Goal: Complete application form

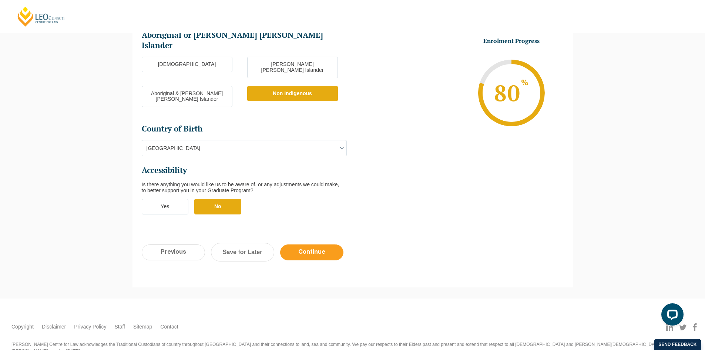
click at [326, 244] on input "Continue" at bounding box center [311, 252] width 63 height 16
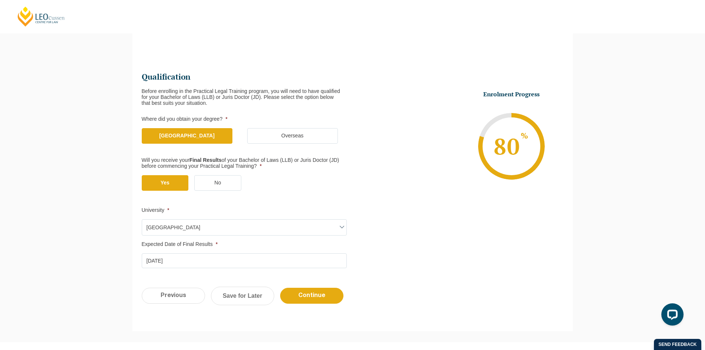
scroll to position [64, 0]
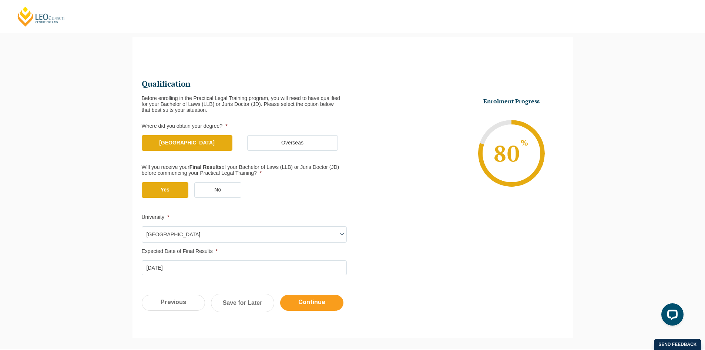
click at [313, 296] on input "Continue" at bounding box center [311, 303] width 63 height 16
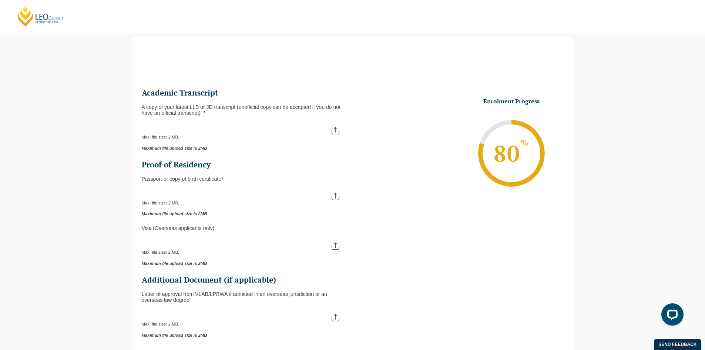
scroll to position [199, 0]
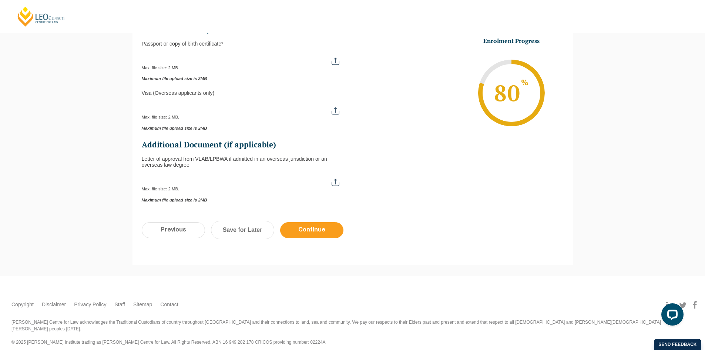
click at [322, 229] on input "Continue" at bounding box center [311, 230] width 63 height 16
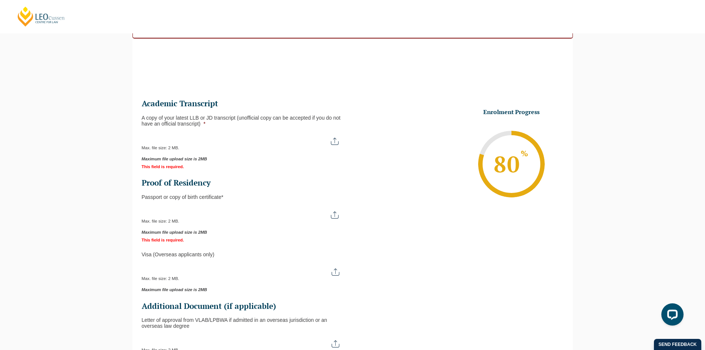
scroll to position [67, 0]
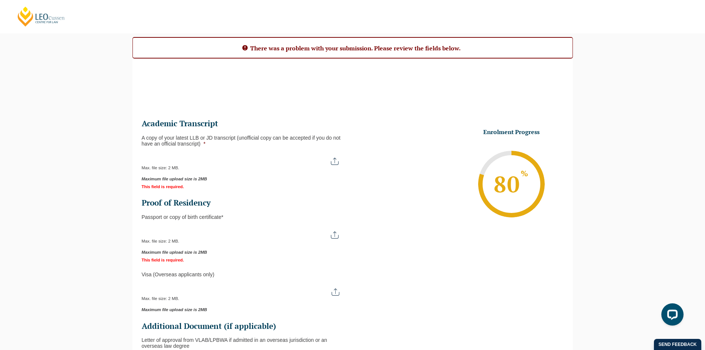
click at [241, 160] on input "A copy of your latest LLB or JD transcript (unofficial copy can be accepted if …" at bounding box center [244, 158] width 204 height 13
type input "C:\fakepath\Monash University Transcript [PERSON_NAME].pdf"
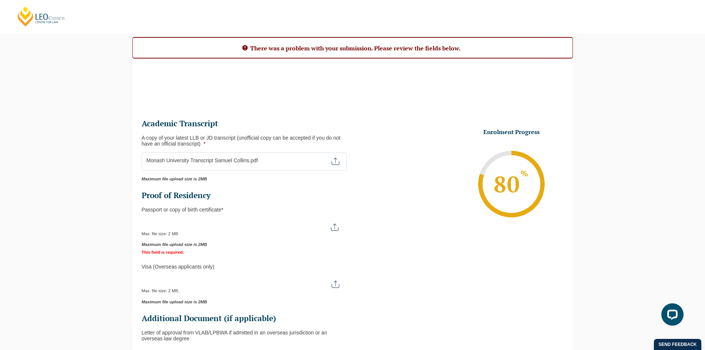
click at [210, 226] on input "Passport or Copy of Birth Certificate *" at bounding box center [244, 224] width 204 height 13
type input "C:\fakepath\Passport Image.pdf"
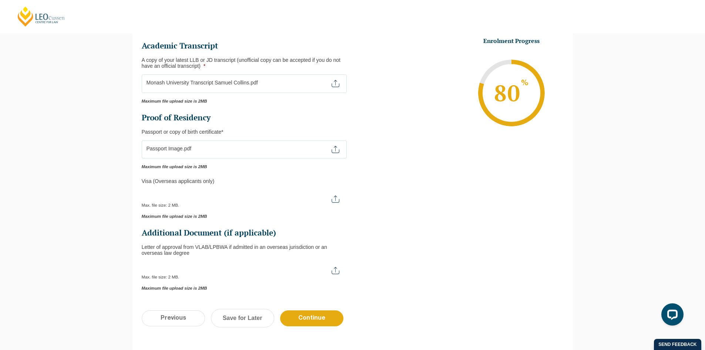
scroll to position [233, 0]
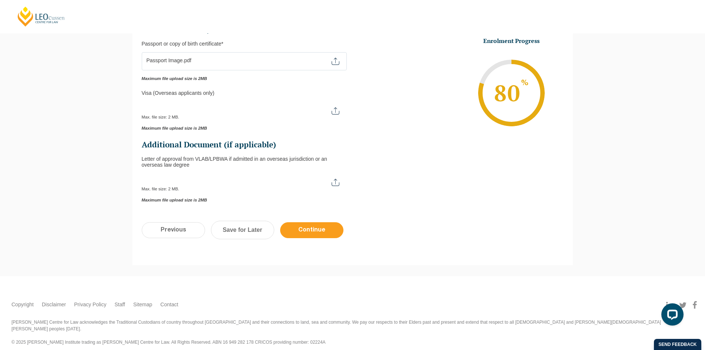
click at [318, 224] on input "Continue" at bounding box center [311, 230] width 63 height 16
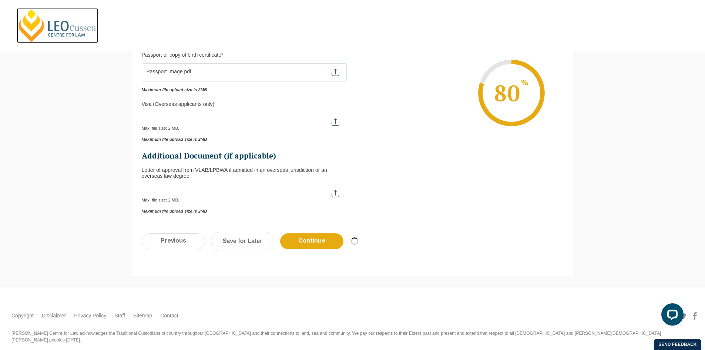
scroll to position [185, 0]
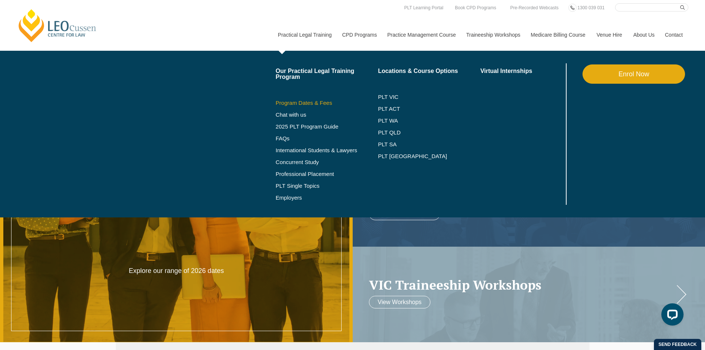
click at [317, 102] on link "Program Dates & Fees" at bounding box center [327, 103] width 103 height 6
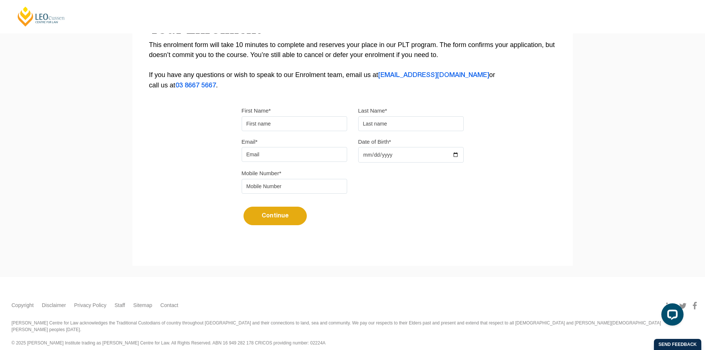
click at [287, 117] on input "First Name*" at bounding box center [294, 123] width 105 height 15
type input "[PERSON_NAME]"
type input "0468647598"
click at [291, 151] on input "Email*" at bounding box center [294, 154] width 105 height 15
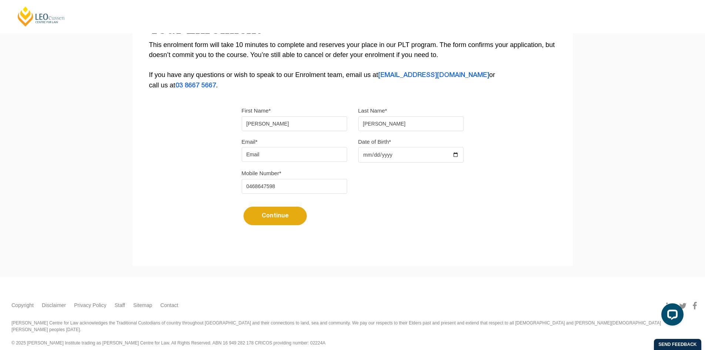
type input "[PERSON_NAME][EMAIL_ADDRESS][DOMAIN_NAME]"
click at [455, 154] on input "Date of Birth*" at bounding box center [410, 155] width 105 height 16
type input "1999-05-01"
click at [292, 213] on button "Continue" at bounding box center [275, 216] width 63 height 19
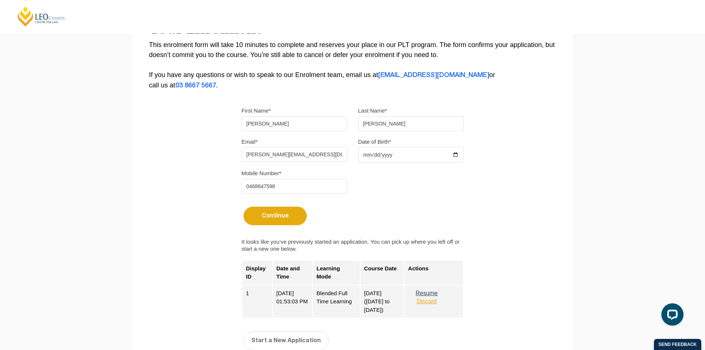
click at [433, 291] on button "Resume" at bounding box center [426, 293] width 37 height 7
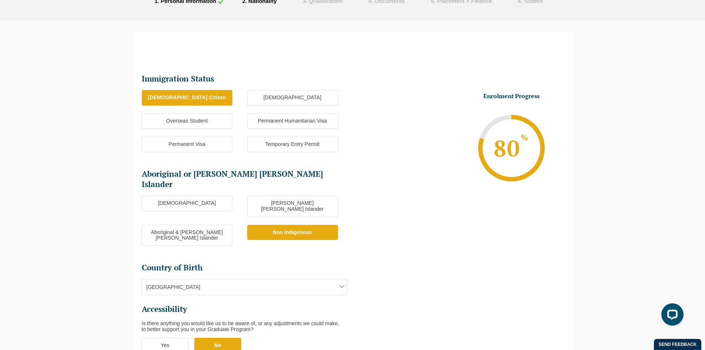
scroll to position [208, 0]
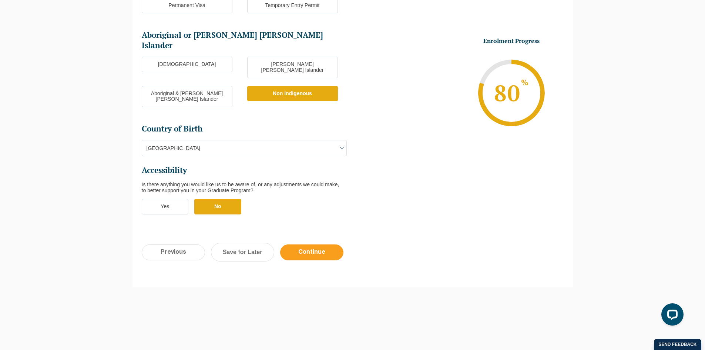
click at [321, 244] on input "Continue" at bounding box center [311, 252] width 63 height 16
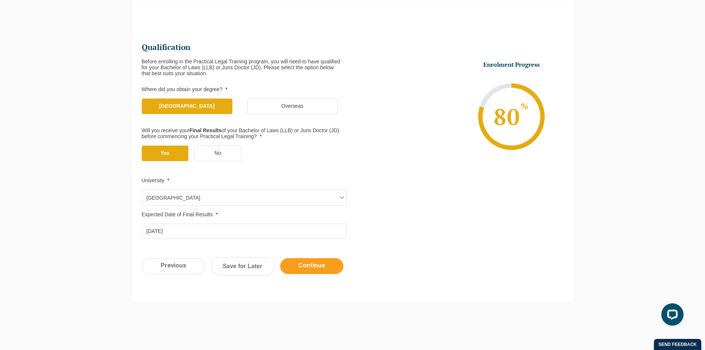
scroll to position [64, 0]
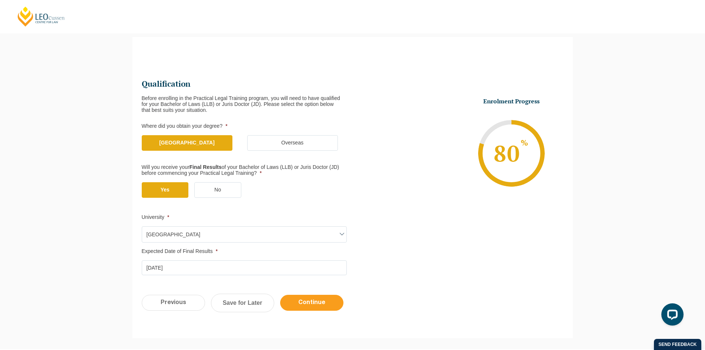
click at [317, 299] on input "Continue" at bounding box center [311, 303] width 63 height 16
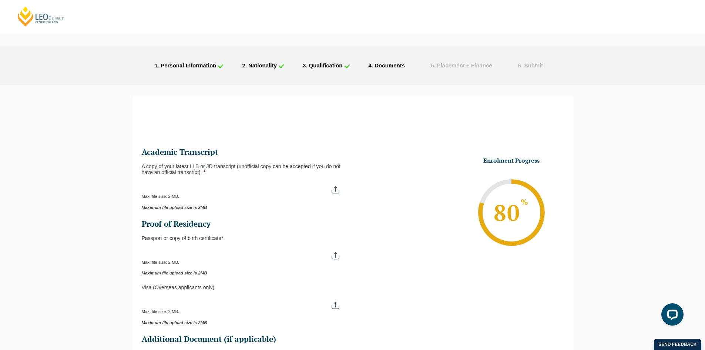
scroll to position [0, 0]
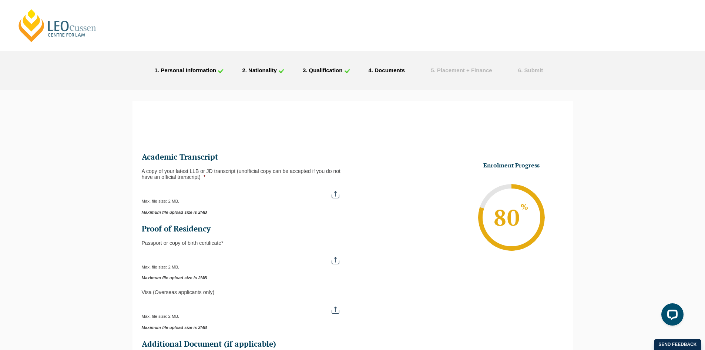
click at [326, 180] on label "A copy of your latest LLB or JD transcript (unofficial copy can be accepted if …" at bounding box center [244, 174] width 205 height 12
click at [326, 185] on input "A copy of your latest LLB or JD transcript (unofficial copy can be accepted if …" at bounding box center [244, 191] width 205 height 13
type input "C:\fakepath\Monash University Transcript [PERSON_NAME].pdf"
click at [252, 262] on input "Passport or Copy of Birth Certificate *" at bounding box center [244, 257] width 205 height 13
type input "C:\fakepath\Passport Image.pdf"
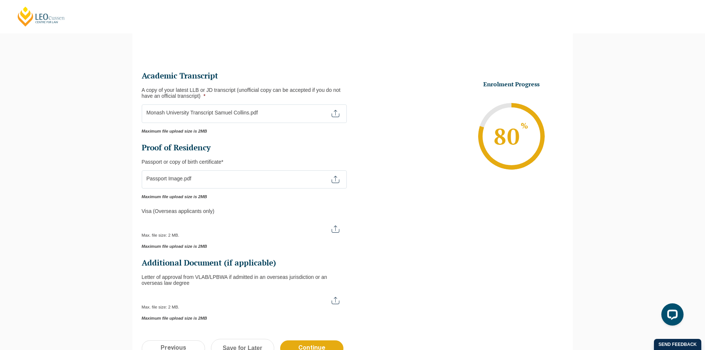
scroll to position [185, 0]
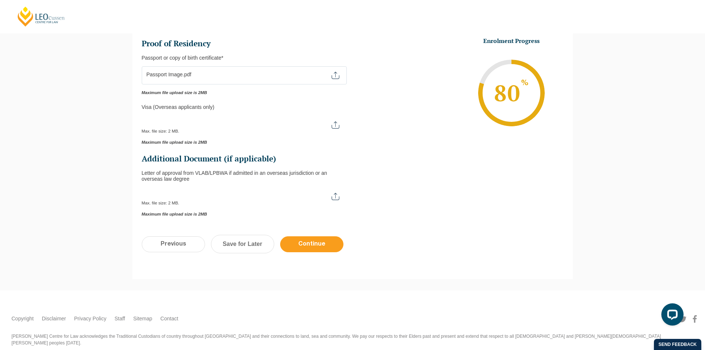
click at [312, 246] on input "Continue" at bounding box center [311, 244] width 63 height 16
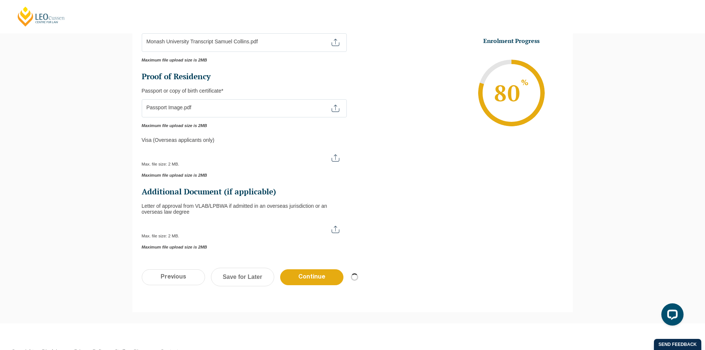
scroll to position [111, 0]
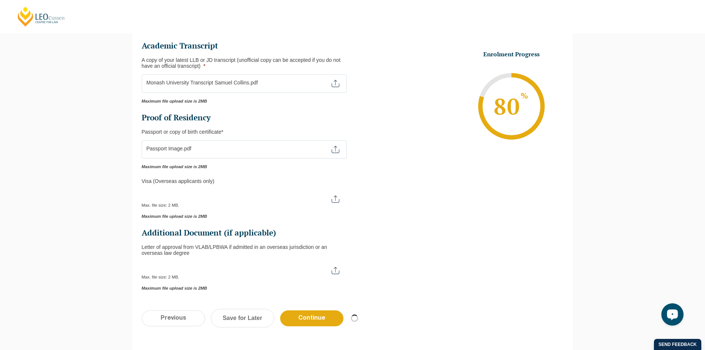
click at [674, 313] on icon "Open LiveChat chat widget" at bounding box center [672, 314] width 7 height 5
click at [683, 341] on div "Send feedback" at bounding box center [677, 344] width 47 height 11
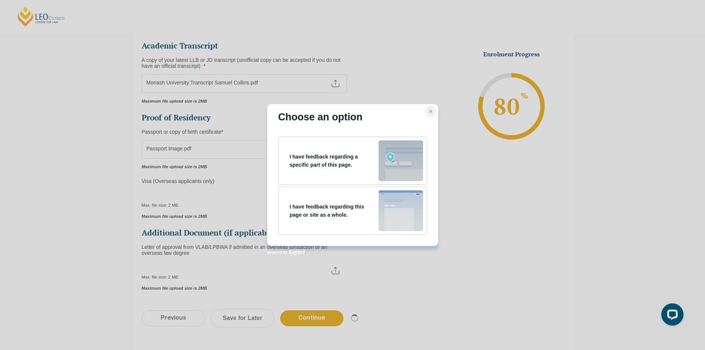
click at [427, 114] on div at bounding box center [430, 111] width 11 height 11
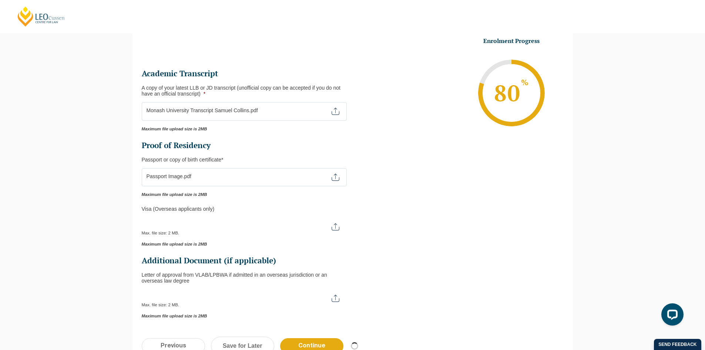
scroll to position [199, 0]
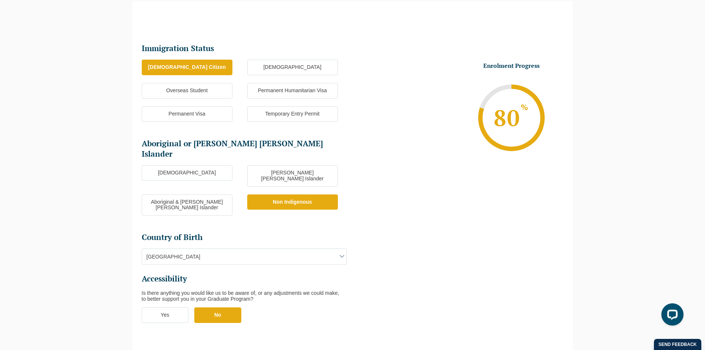
scroll to position [208, 0]
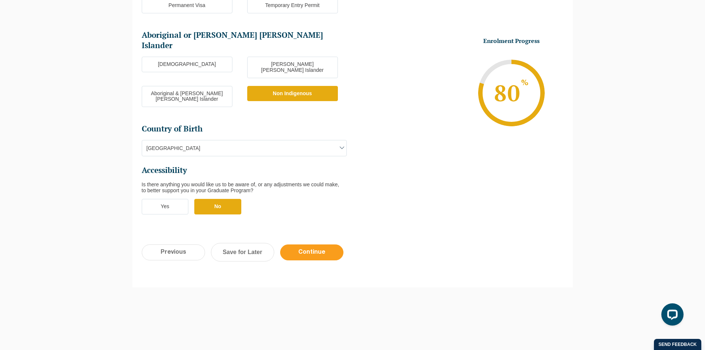
click at [317, 244] on input "Continue" at bounding box center [311, 252] width 63 height 16
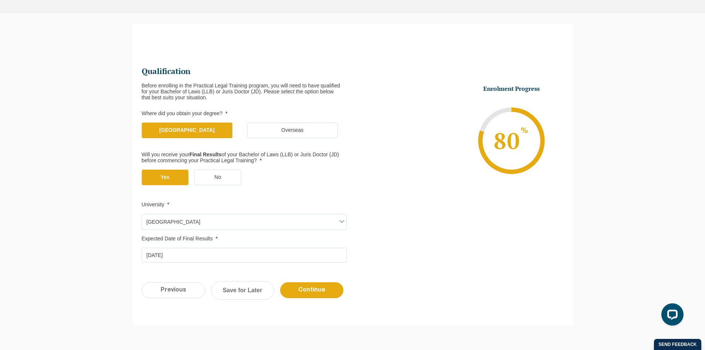
scroll to position [64, 0]
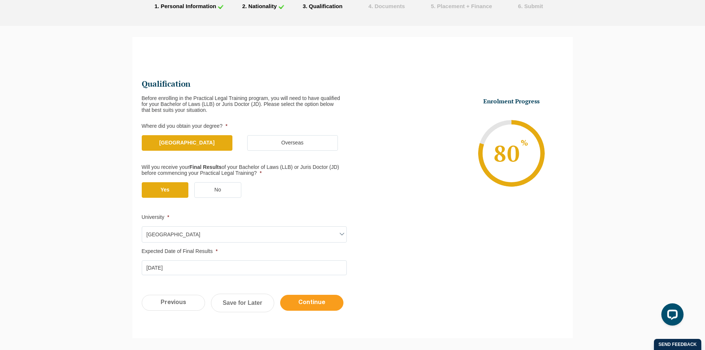
click at [328, 299] on input "Continue" at bounding box center [311, 303] width 63 height 16
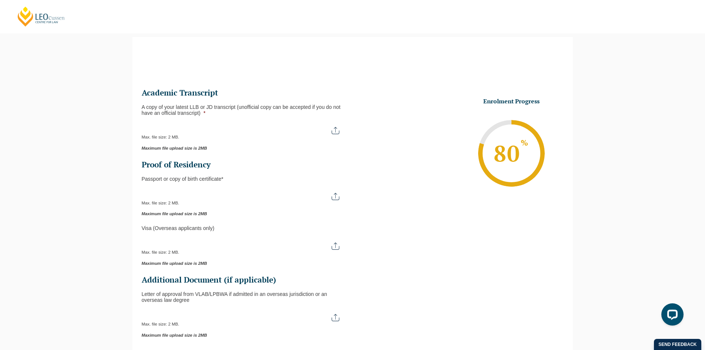
scroll to position [0, 0]
click at [235, 130] on input "A copy of your latest LLB or JD transcript (unofficial copy can be accepted if …" at bounding box center [244, 127] width 205 height 13
type input "C:\fakepath\Monash University Transcript [PERSON_NAME].pdf"
click at [212, 191] on input "Passport or Copy of Birth Certificate *" at bounding box center [244, 193] width 205 height 13
type input "C:\fakepath\Monash University Transcript [PERSON_NAME].pdf"
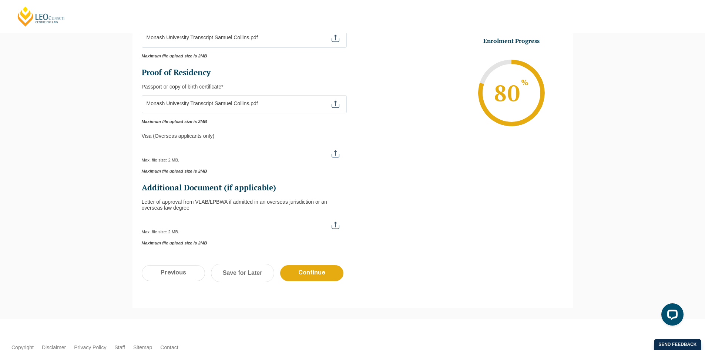
scroll to position [199, 0]
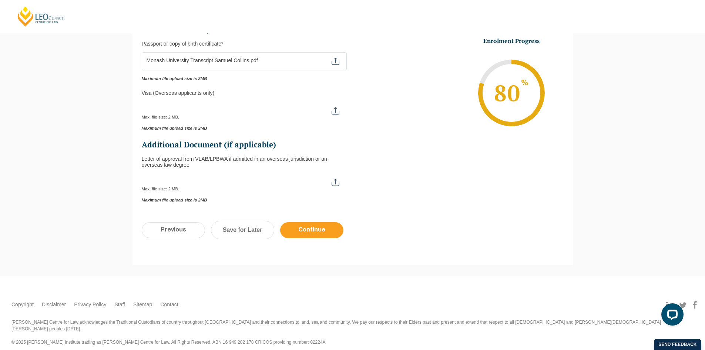
click at [321, 232] on input "Continue" at bounding box center [311, 230] width 63 height 16
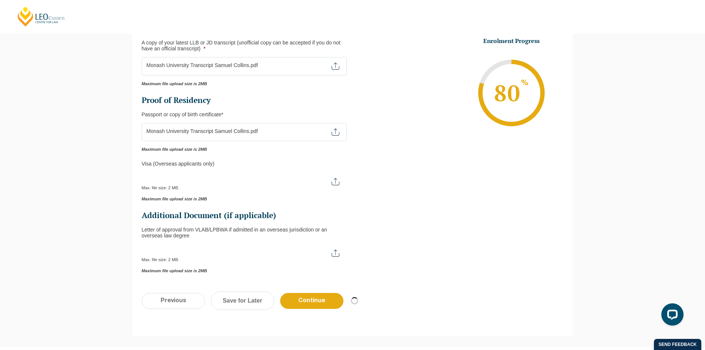
scroll to position [125, 0]
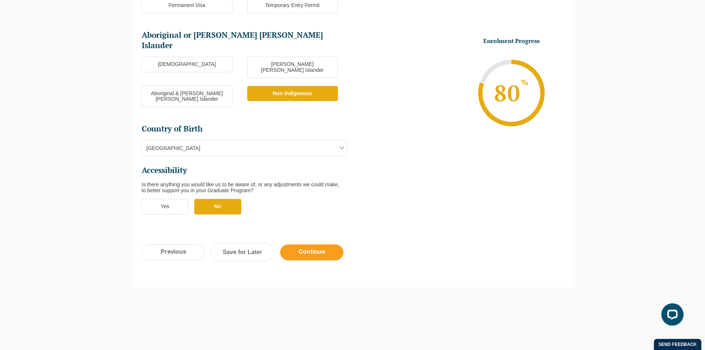
drag, startPoint x: 314, startPoint y: 239, endPoint x: 314, endPoint y: 234, distance: 4.4
click at [314, 239] on div "Previous Continue Save for Later" at bounding box center [353, 255] width 440 height 41
click at [314, 244] on input "Continue" at bounding box center [311, 252] width 63 height 16
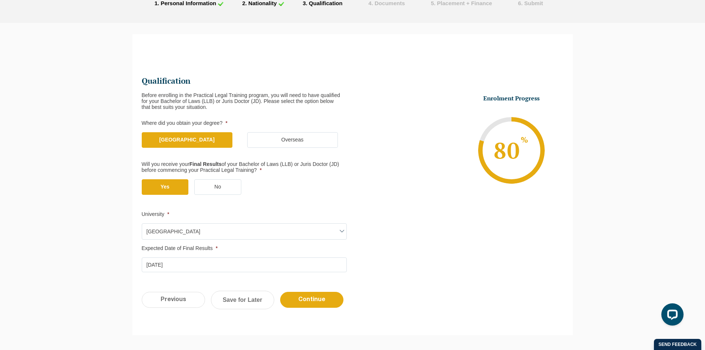
scroll to position [64, 0]
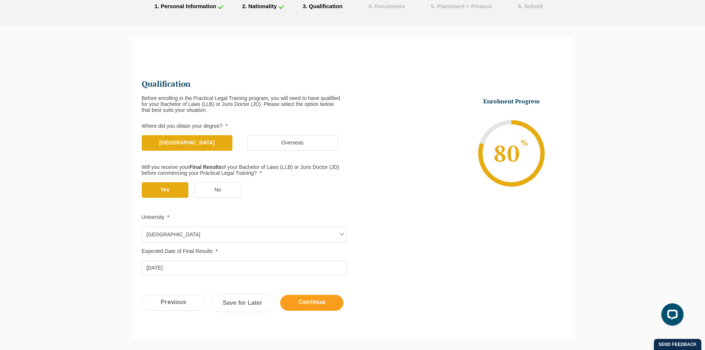
click at [311, 303] on input "Continue" at bounding box center [311, 303] width 63 height 16
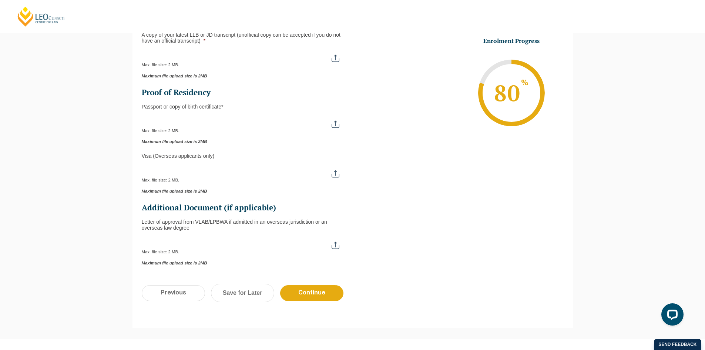
scroll to position [14, 0]
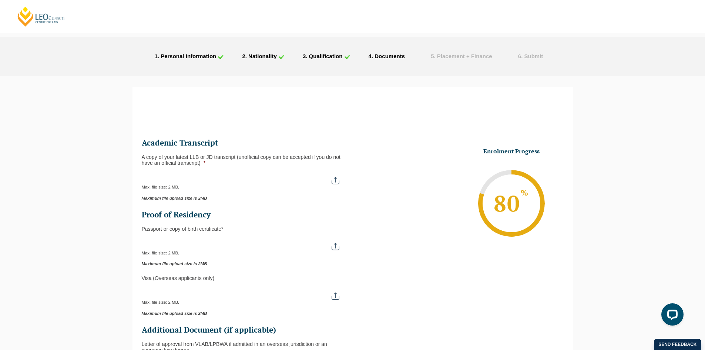
click at [227, 180] on input "A copy of your latest LLB or JD transcript (unofficial copy can be accepted if …" at bounding box center [244, 177] width 205 height 13
type input "C:\fakepath\Monash University Transcript Samuel Collins.pdf"
click at [191, 242] on input "Passport or Copy of Birth Certificate *" at bounding box center [244, 243] width 205 height 13
type input "C:\fakepath\Monash University Transcript Samuel Collins.pdf"
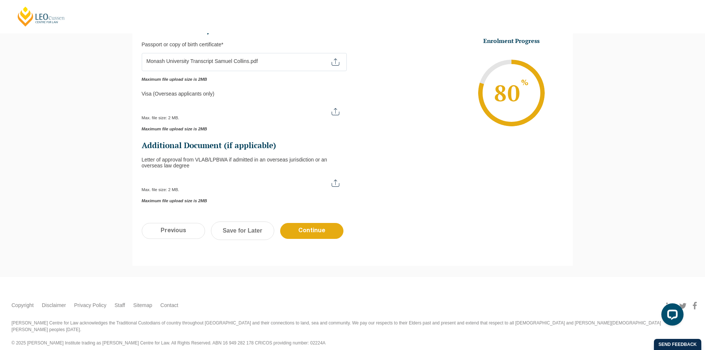
scroll to position [199, 0]
click at [314, 233] on input "Continue" at bounding box center [311, 230] width 63 height 16
